Goal: Information Seeking & Learning: Learn about a topic

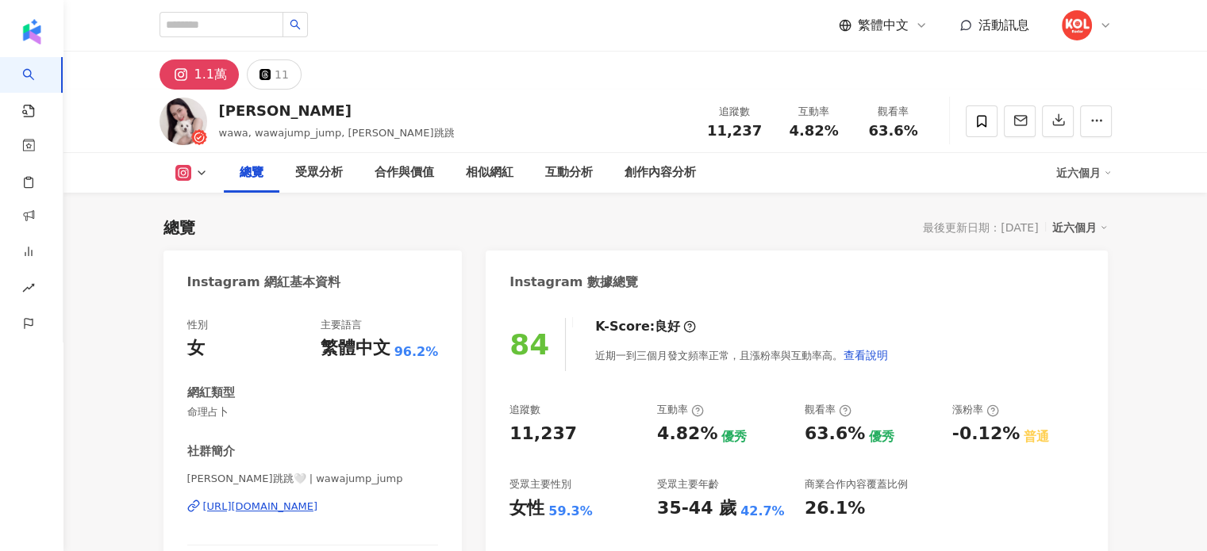
scroll to position [140, 0]
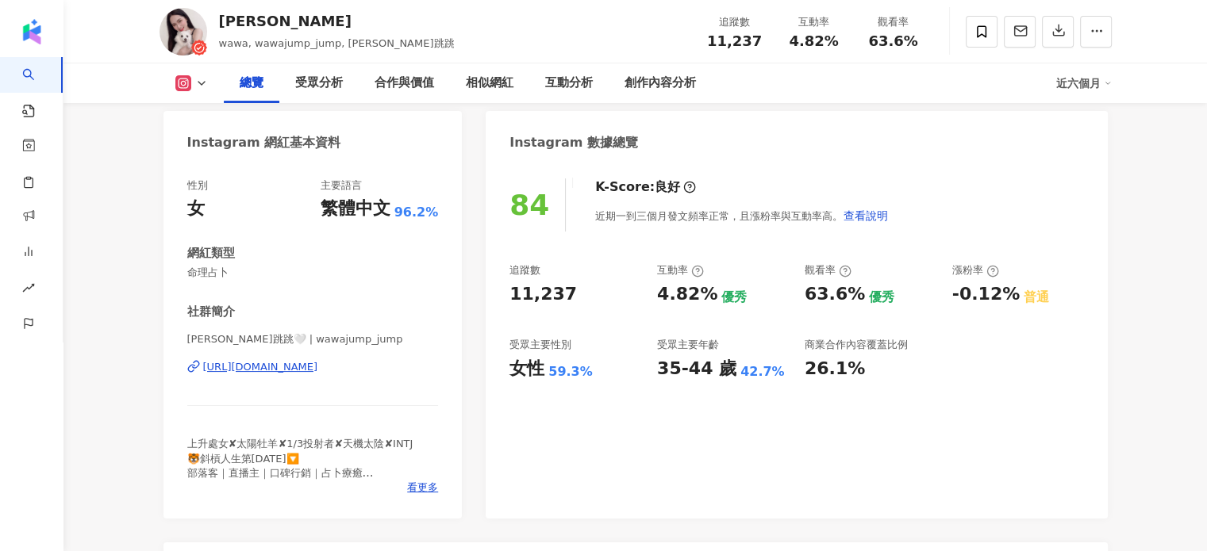
click at [842, 269] on div "Instagram 數據總覽 84 K-Score : 良好 近期一到三個月發文頻率正常，且漲粉率與互動率高。 查看說明 追蹤數 11,237 互動率 4.8…" at bounding box center [795, 315] width 621 height 408
click at [845, 272] on icon at bounding box center [844, 272] width 3 height 6
click at [1088, 91] on div "近六個月" at bounding box center [1084, 83] width 56 height 25
click at [1085, 115] on link "近三個月" at bounding box center [1090, 118] width 44 height 13
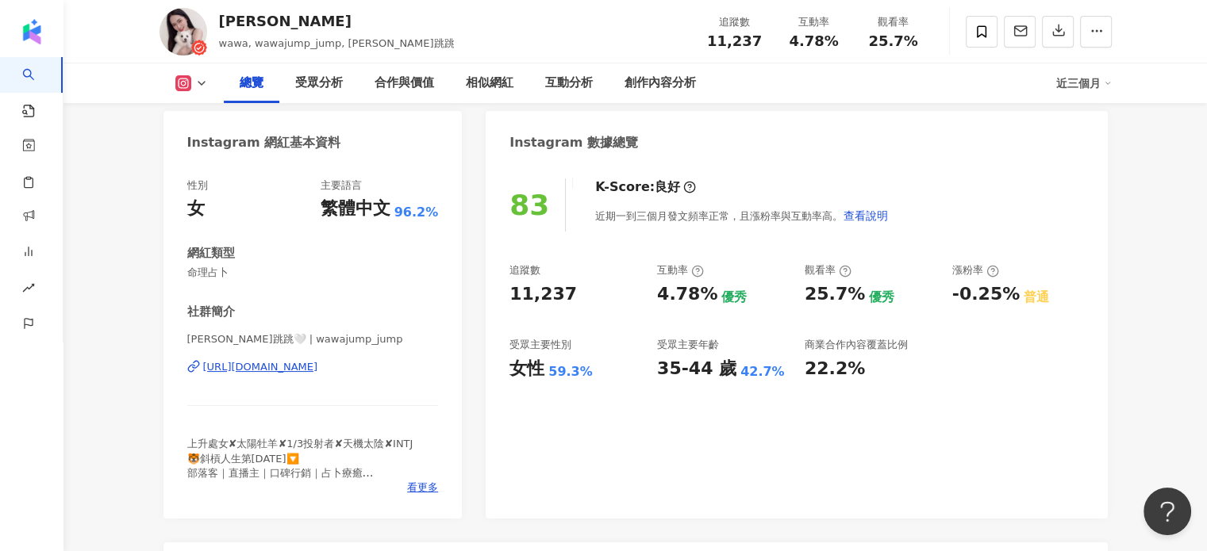
click at [1082, 85] on div "近三個月" at bounding box center [1084, 83] width 56 height 25
click at [913, 164] on div "83 K-Score : 良好 近期一到三個月發文頻率正常，且漲粉率與互動率高。 查看說明 追蹤數 11,237 互動率 4.78% 優秀 觀看率 25.7%…" at bounding box center [795, 341] width 621 height 356
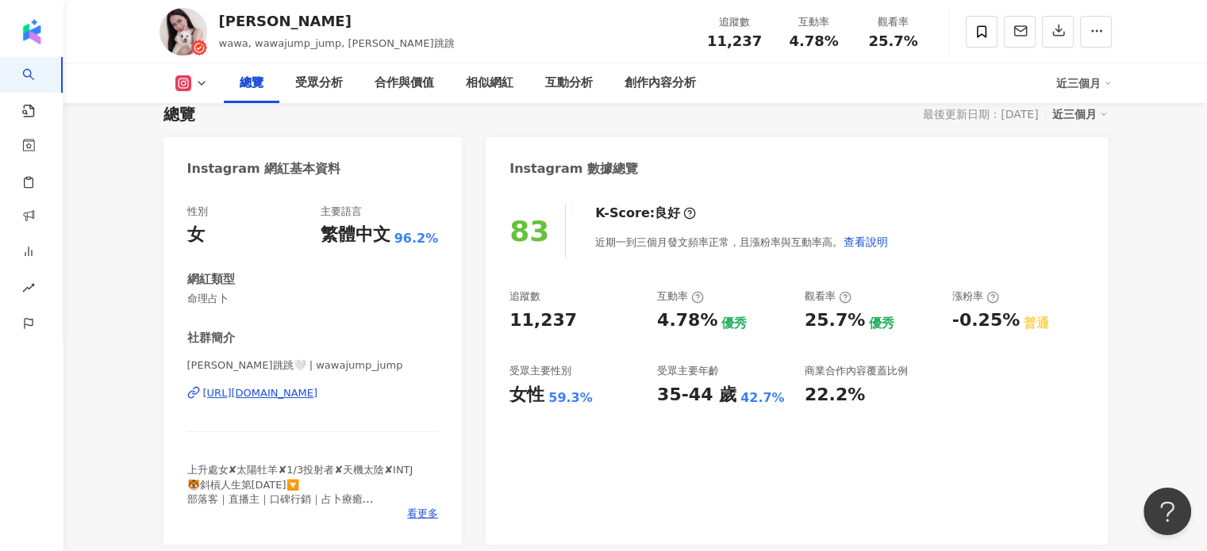
scroll to position [140, 0]
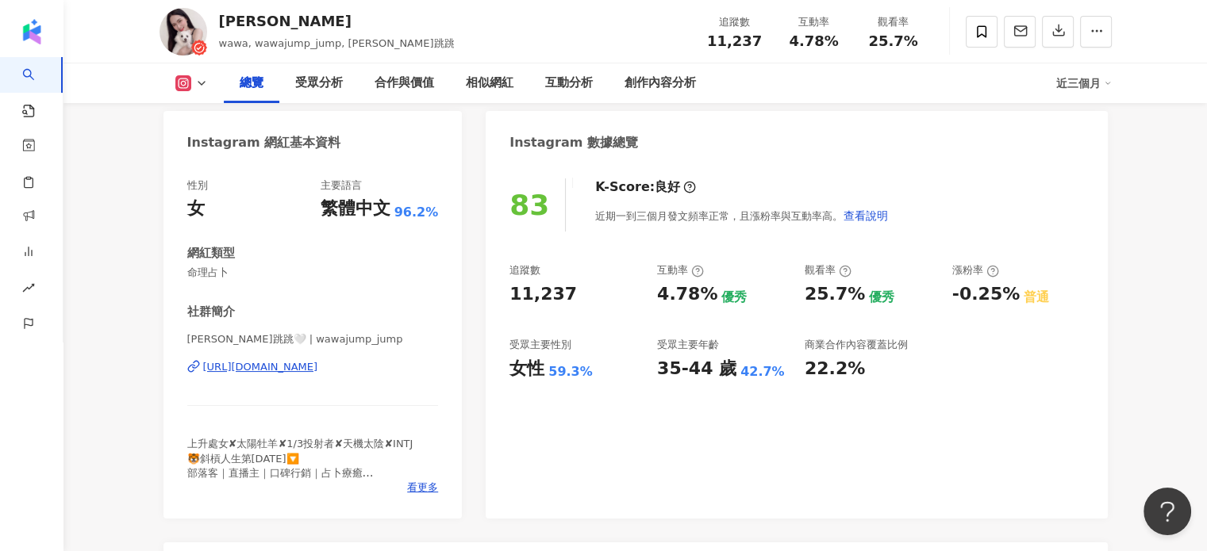
click at [1107, 251] on div "83 K-Score : 良好 近期一到三個月發文頻率正常，且漲粉率與互動率高。 查看說明 追蹤數 11,237 互動率 4.78% 優秀 觀看率 25.7%…" at bounding box center [795, 341] width 621 height 356
click at [183, 83] on icon at bounding box center [182, 83] width 3 height 3
click at [186, 109] on button "Instagram" at bounding box center [210, 113] width 85 height 22
click at [255, 364] on div "[URL][DOMAIN_NAME]" at bounding box center [260, 367] width 115 height 14
